Goal: Task Accomplishment & Management: Complete application form

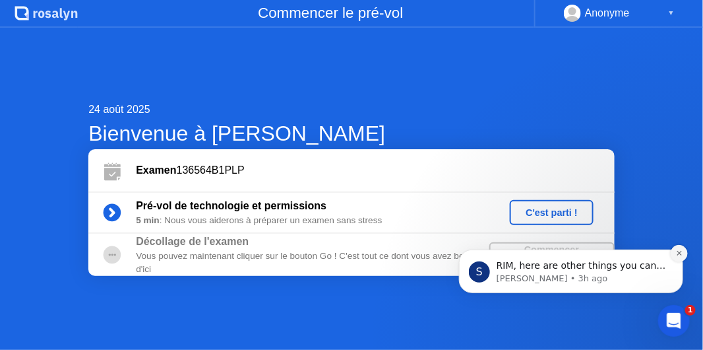
click at [680, 251] on icon "Dismiss notification" at bounding box center [679, 252] width 7 height 7
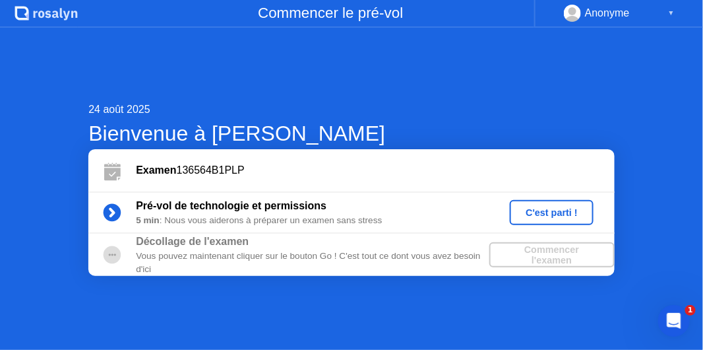
click at [568, 212] on div "C'est parti !" at bounding box center [551, 212] width 73 height 11
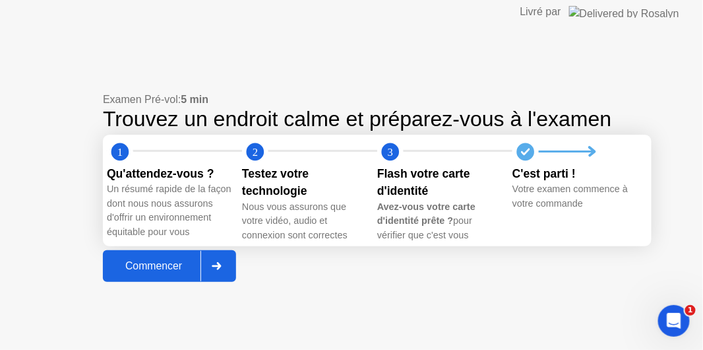
click at [166, 272] on div "Commencer" at bounding box center [154, 266] width 94 height 12
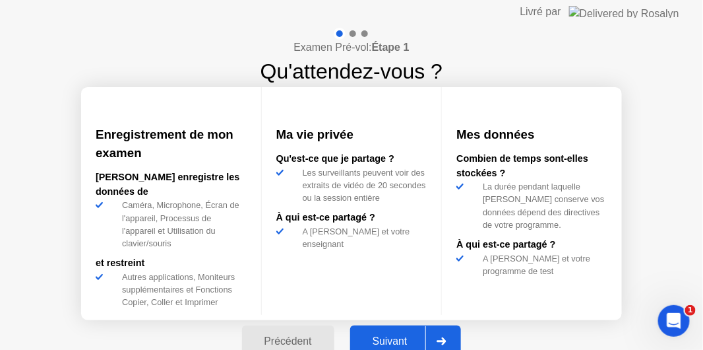
click at [401, 335] on div "Suivant" at bounding box center [390, 341] width 72 height 12
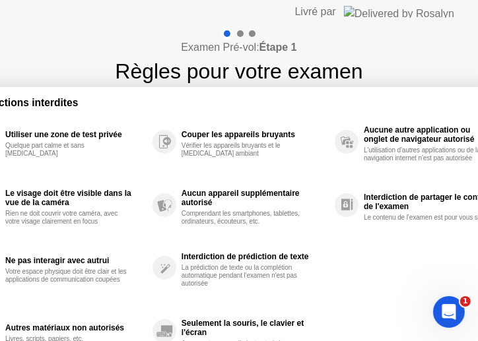
click at [329, 55] on h1 "Règles pour votre examen" at bounding box center [238, 71] width 247 height 32
click at [239, 34] on div at bounding box center [240, 33] width 7 height 7
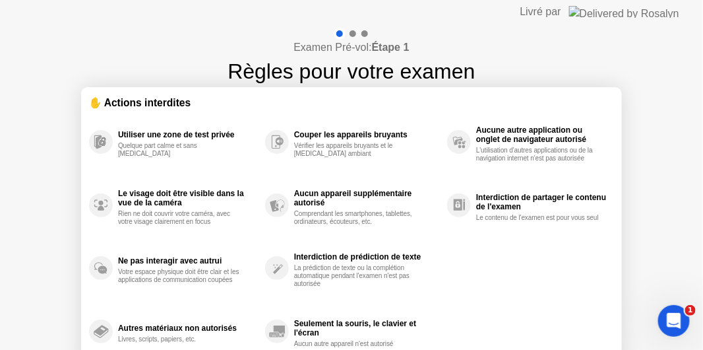
click at [354, 33] on div at bounding box center [353, 33] width 7 height 7
click at [663, 310] on div "Open Intercom Messenger" at bounding box center [673, 319] width 44 height 44
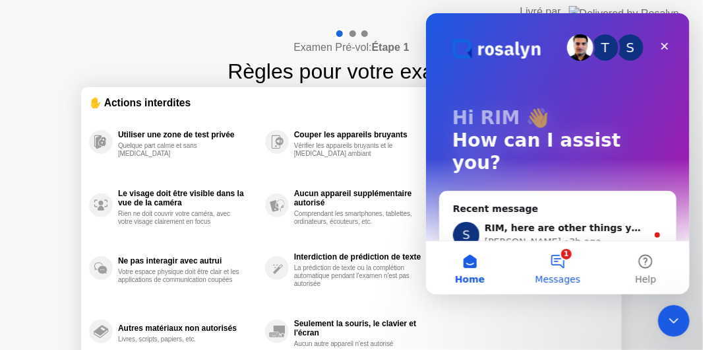
click at [564, 264] on button "1 Messages" at bounding box center [557, 267] width 88 height 53
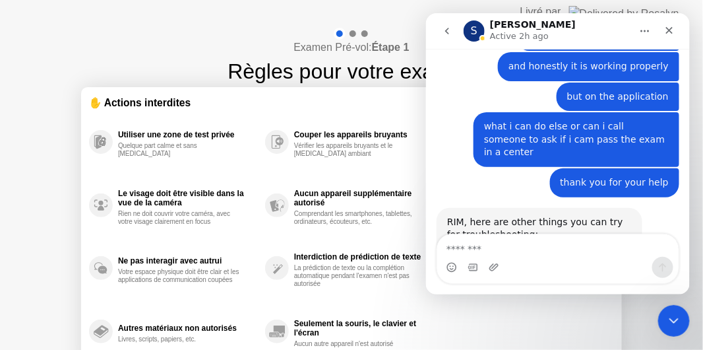
scroll to position [3100, 0]
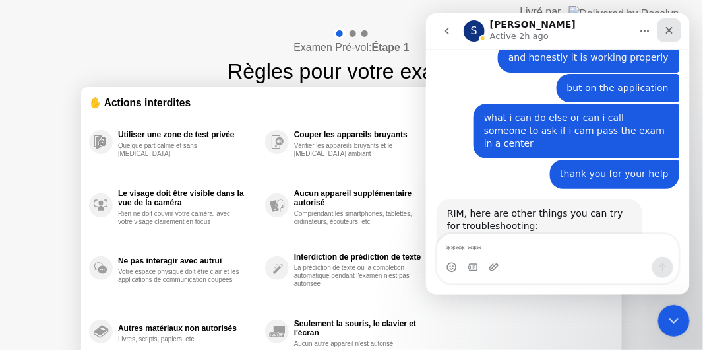
click at [675, 28] on div "Close" at bounding box center [669, 30] width 24 height 24
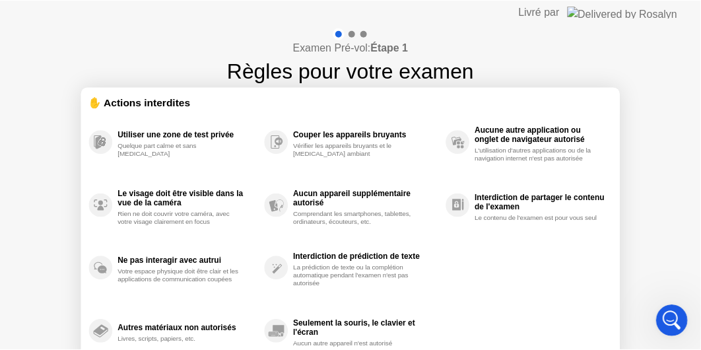
scroll to position [2439, 0]
drag, startPoint x: 372, startPoint y: 127, endPoint x: 374, endPoint y: 145, distance: 17.9
drag, startPoint x: 379, startPoint y: 173, endPoint x: 319, endPoint y: 216, distance: 74.3
drag, startPoint x: 316, startPoint y: 144, endPoint x: 339, endPoint y: 84, distance: 64.1
click at [352, 33] on div at bounding box center [353, 33] width 7 height 7
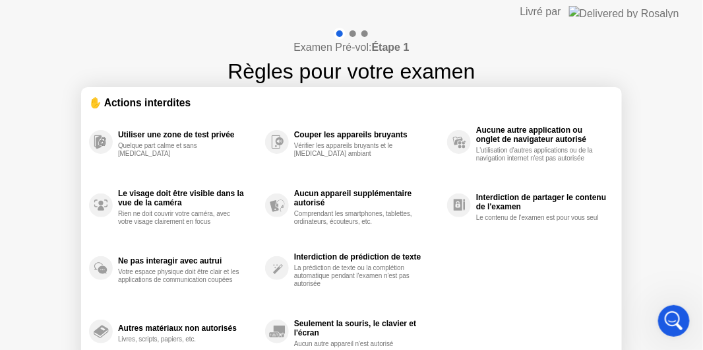
click at [368, 33] on div at bounding box center [352, 34] width 38 height 12
click at [562, 12] on div "Livré par" at bounding box center [541, 12] width 41 height 16
click at [637, 11] on img at bounding box center [624, 12] width 110 height 12
click at [648, 60] on div "Examen Pré-vol: Étape 1 Règles pour votre examen ✋ Actions interdites Utiliser …" at bounding box center [351, 220] width 703 height 393
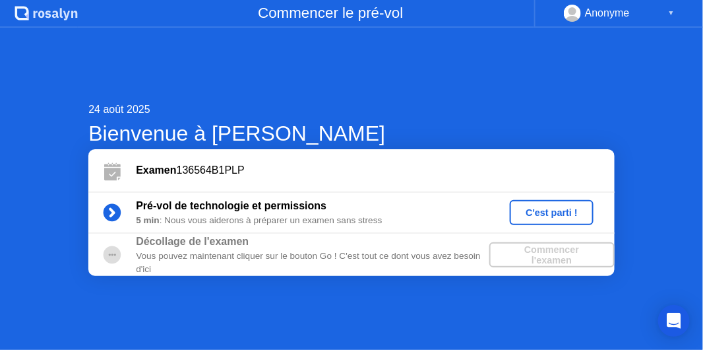
click at [558, 248] on div "Commencer l'examen" at bounding box center [552, 254] width 115 height 21
drag, startPoint x: 173, startPoint y: 250, endPoint x: 122, endPoint y: 247, distance: 50.9
click at [171, 250] on div "Vous pouvez maintenant cliquer sur le bouton Go ! C'est tout ce dont vous avez …" at bounding box center [312, 262] width 353 height 27
click at [107, 256] on circle at bounding box center [113, 255] width 18 height 18
click at [558, 257] on div "Commencer l'examen" at bounding box center [552, 254] width 115 height 21
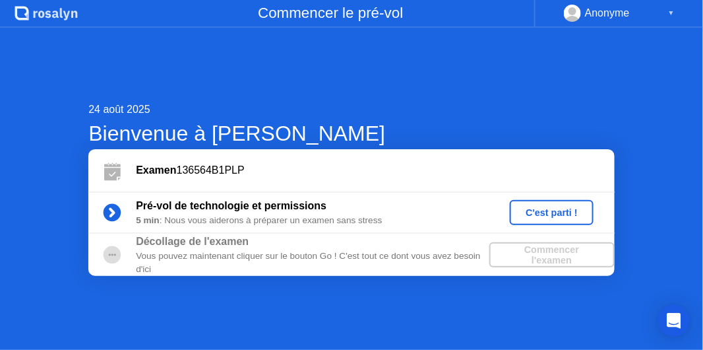
click at [558, 257] on div "Commencer l'examen" at bounding box center [552, 254] width 115 height 21
click at [554, 221] on button "C'est parti !" at bounding box center [552, 212] width 84 height 25
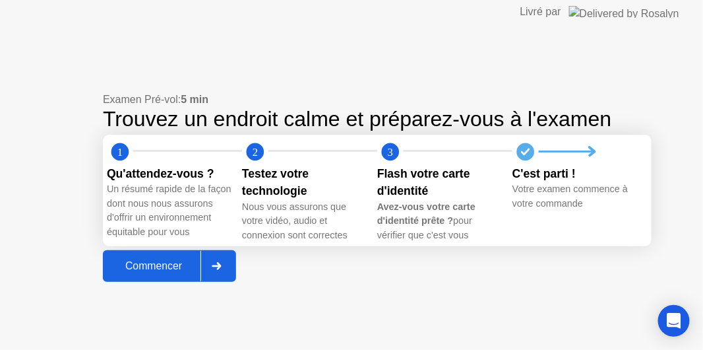
click at [226, 269] on div at bounding box center [217, 266] width 32 height 30
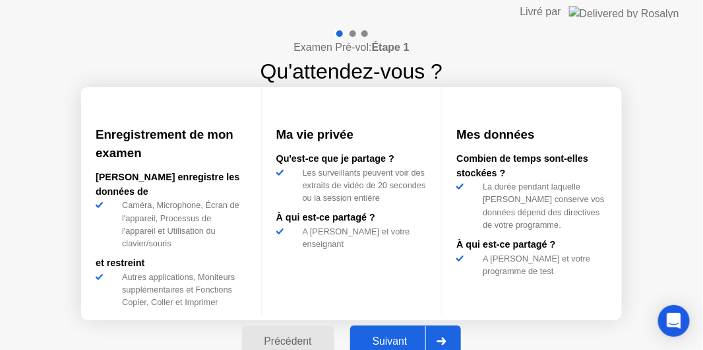
click at [665, 138] on div "Examen Pré-vol: Étape 1 Qu'attendez-vous ? Enregistrement de mon examen [PERSON…" at bounding box center [351, 195] width 703 height 342
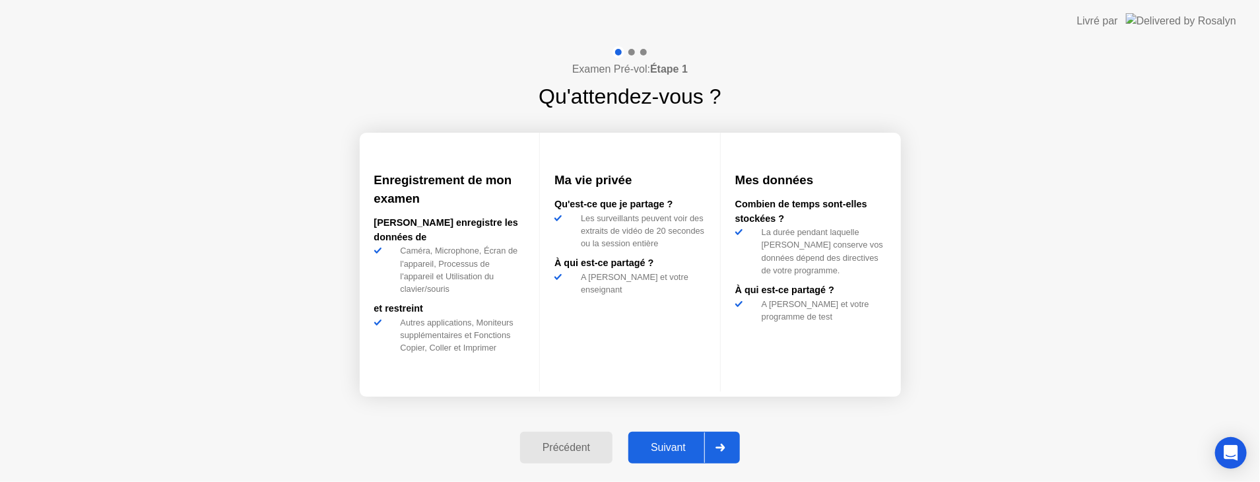
click at [686, 349] on div "Suivant" at bounding box center [668, 447] width 72 height 12
